Goal: Task Accomplishment & Management: Manage account settings

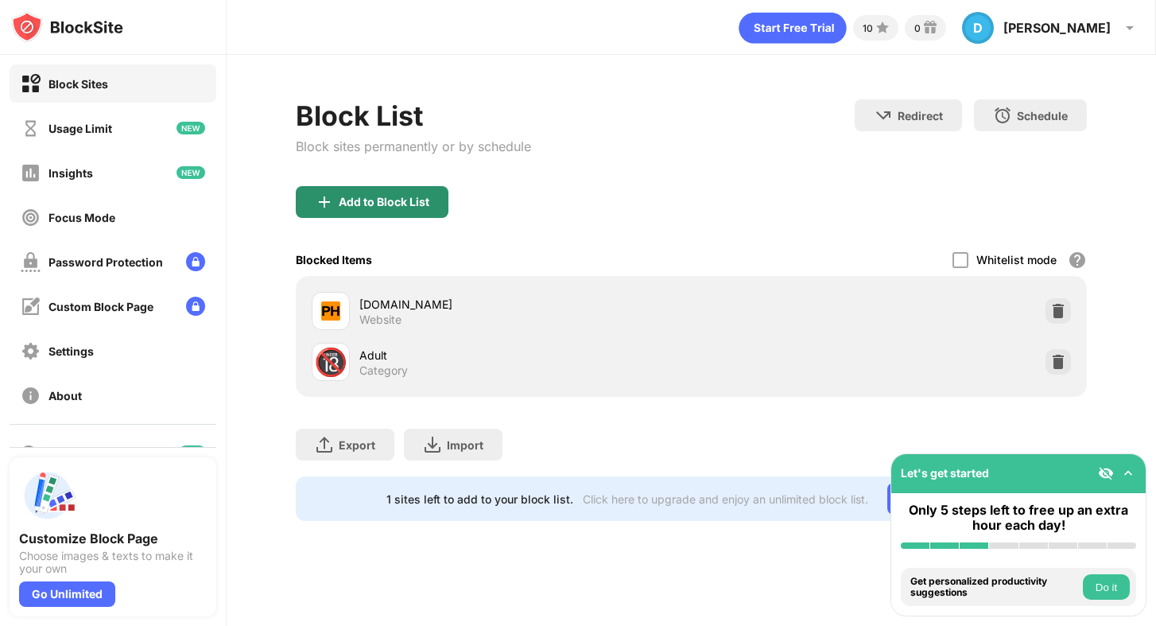
click at [406, 204] on div "Add to Block List" at bounding box center [384, 202] width 91 height 13
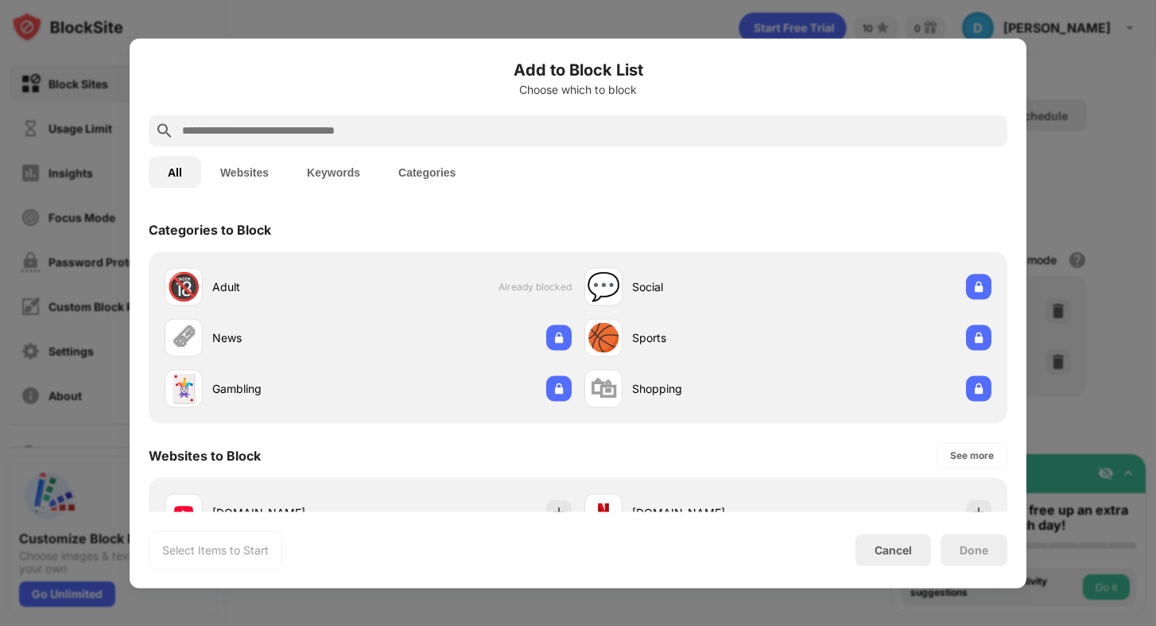
click at [369, 132] on input "text" at bounding box center [591, 130] width 821 height 19
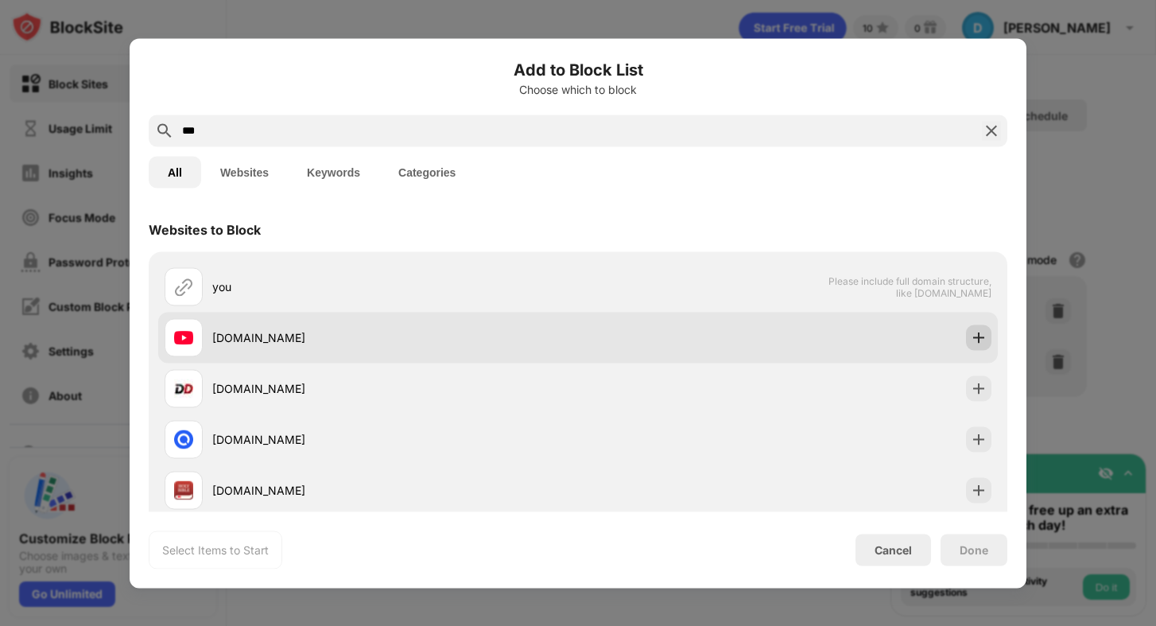
type input "***"
click at [980, 339] on img at bounding box center [979, 337] width 16 height 16
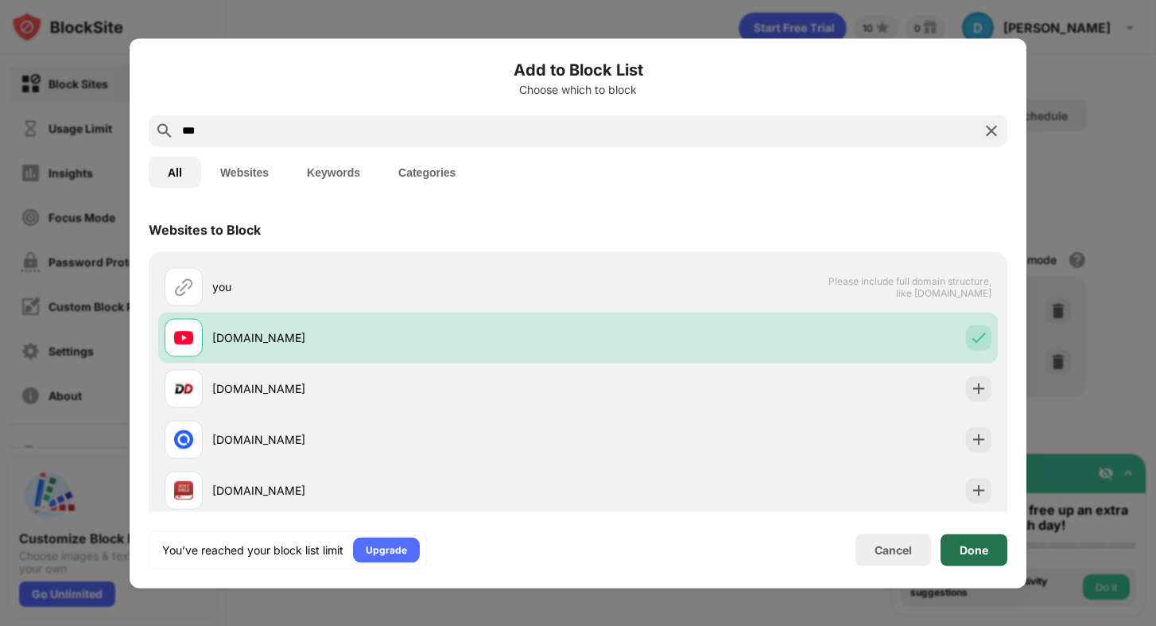
click at [977, 552] on div "Done" at bounding box center [974, 549] width 29 height 13
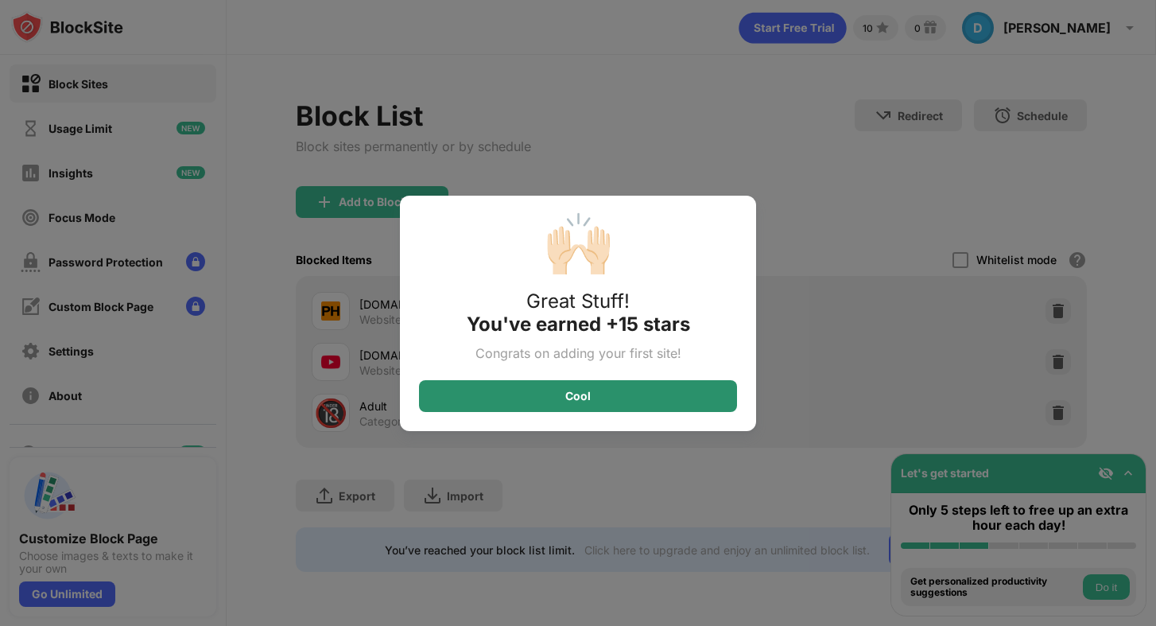
click at [596, 397] on div "Cool" at bounding box center [578, 396] width 318 height 32
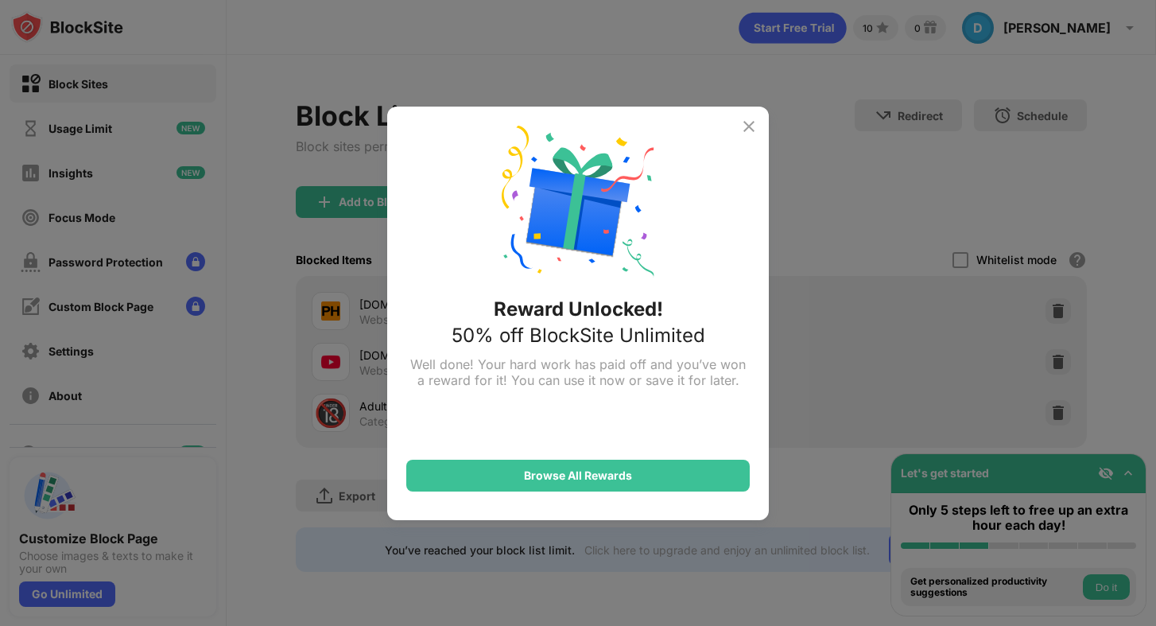
click at [751, 124] on img at bounding box center [749, 126] width 19 height 19
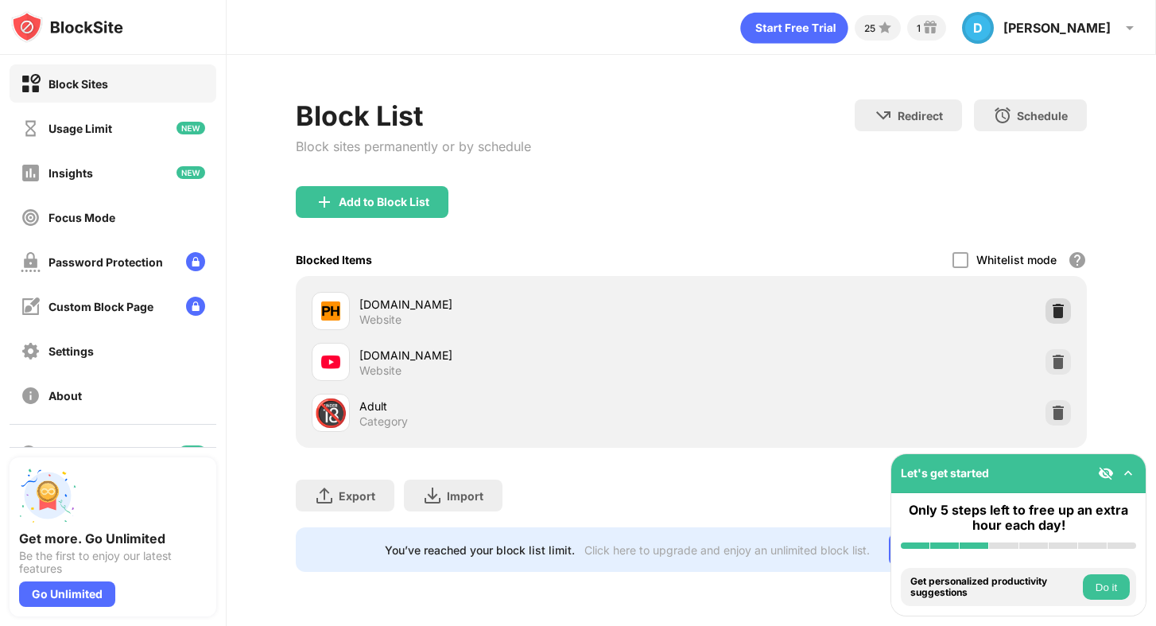
click at [1058, 312] on img at bounding box center [1059, 311] width 16 height 16
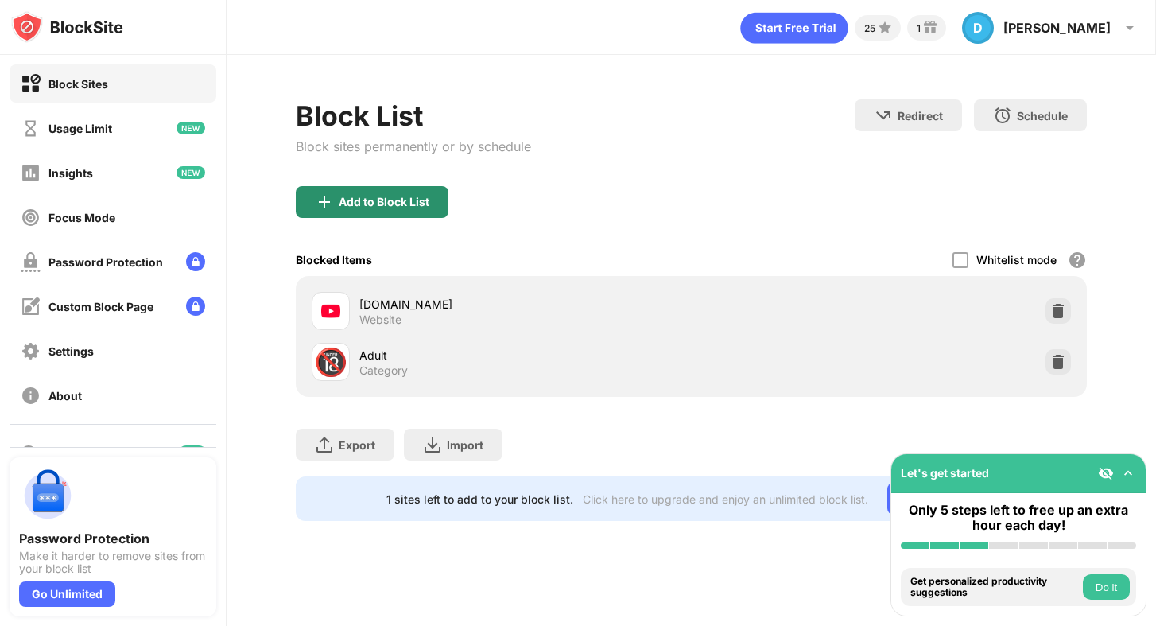
click at [366, 200] on div "Add to Block List" at bounding box center [384, 202] width 91 height 13
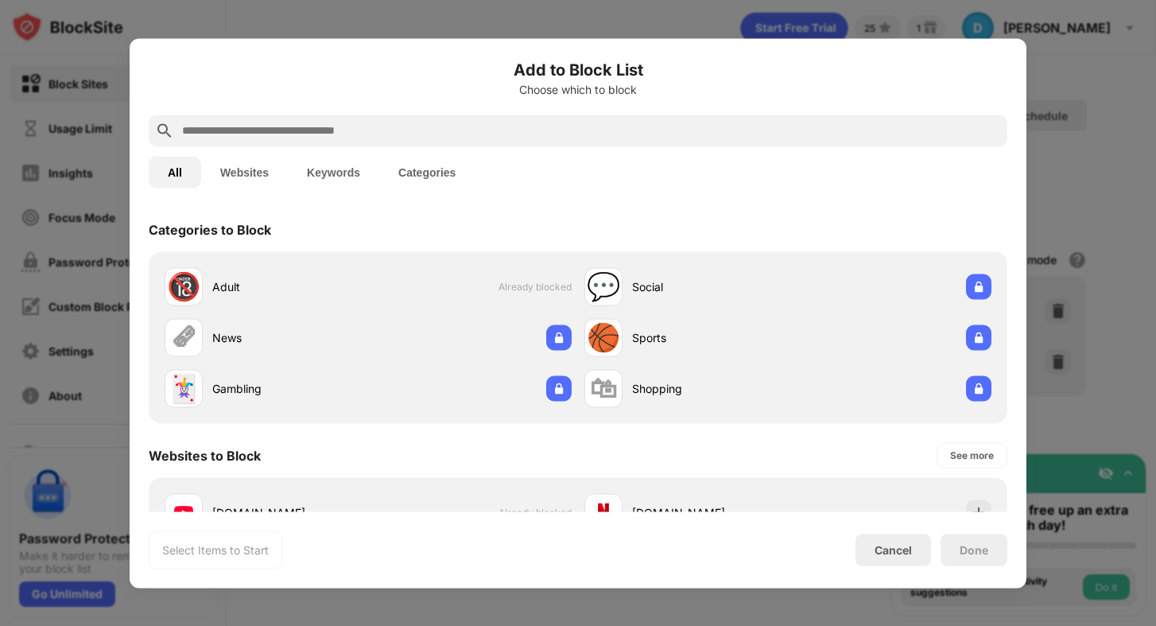
click at [355, 130] on input "text" at bounding box center [591, 130] width 821 height 19
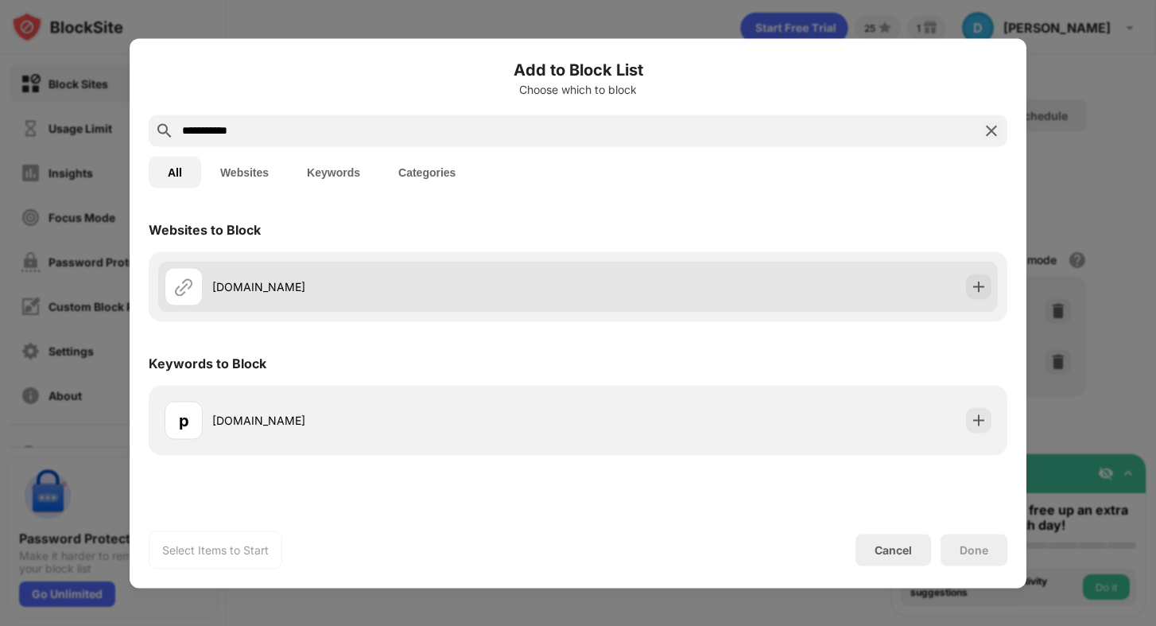
type input "**********"
click at [424, 293] on div "pornhub.com" at bounding box center [395, 286] width 366 height 17
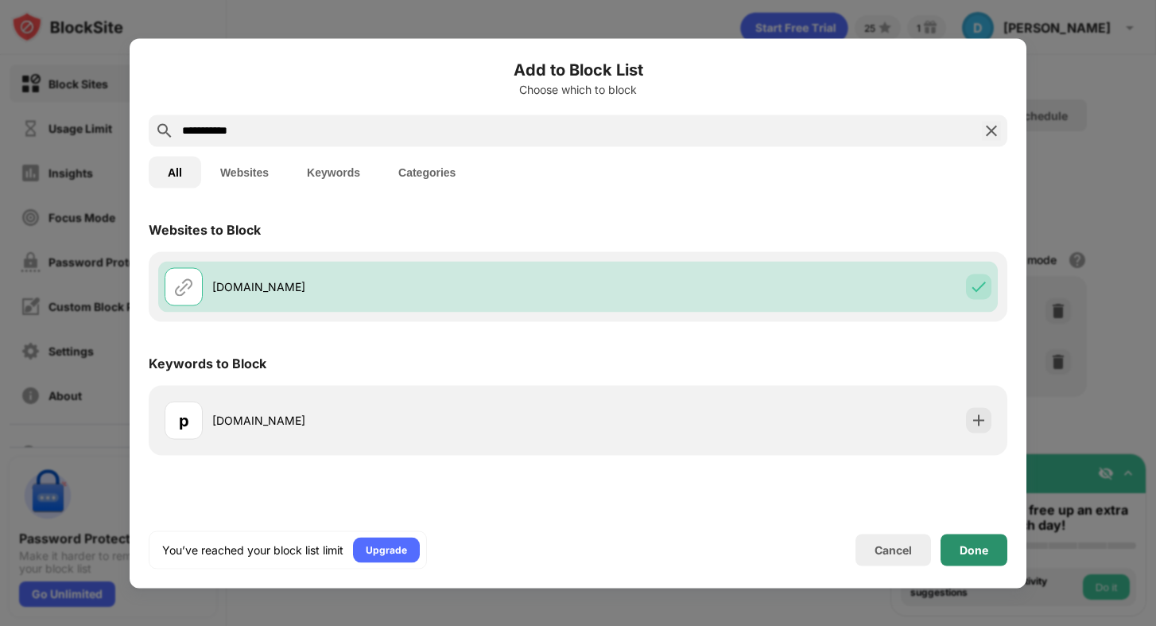
click at [954, 552] on div "Done" at bounding box center [974, 550] width 67 height 32
